Goal: Task Accomplishment & Management: Manage account settings

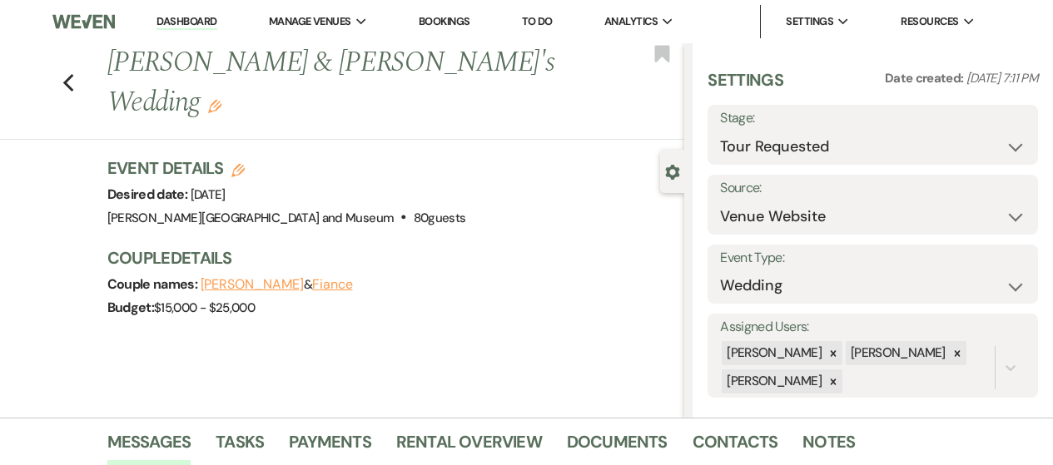
select select "2"
select select "5"
click at [191, 9] on li "Dashboard" at bounding box center [186, 21] width 77 height 33
click at [186, 21] on link "Dashboard" at bounding box center [186, 22] width 60 height 16
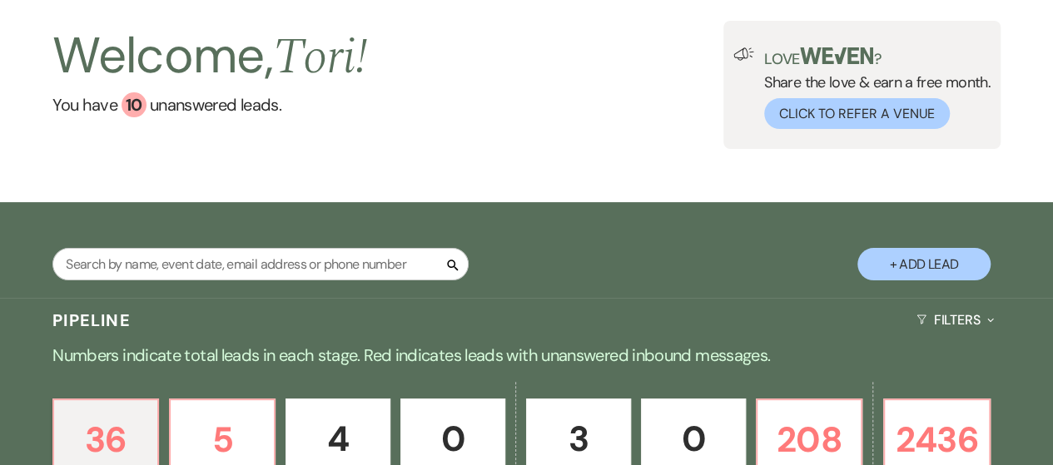
scroll to position [166, 0]
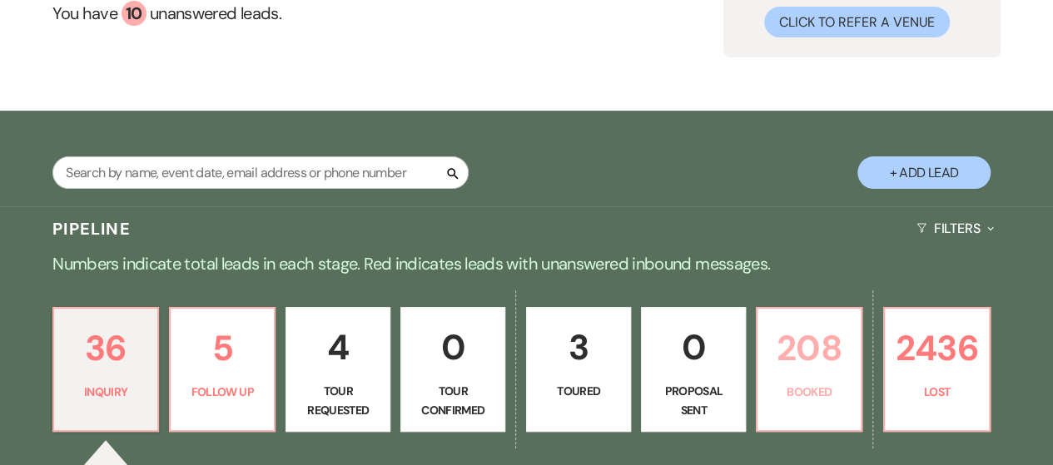
click at [780, 387] on p "Booked" at bounding box center [808, 392] width 83 height 18
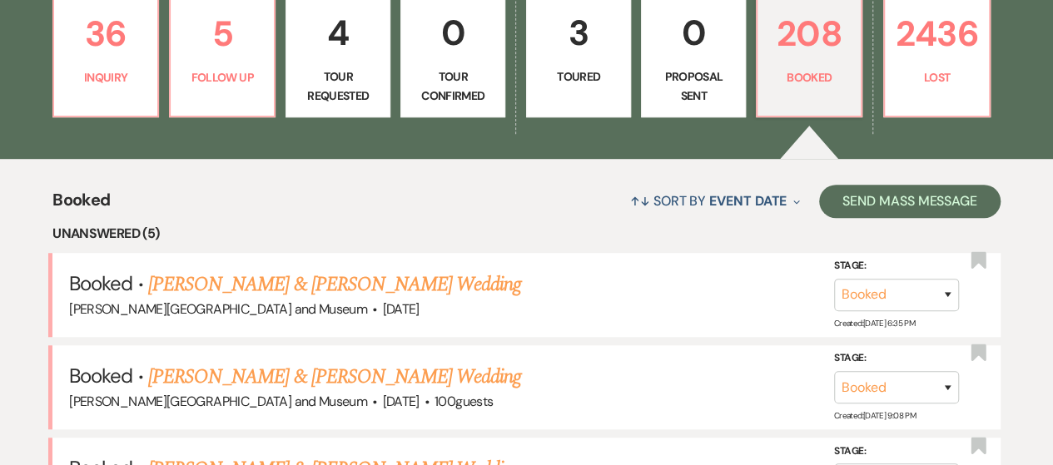
scroll to position [666, 0]
